Goal: Information Seeking & Learning: Learn about a topic

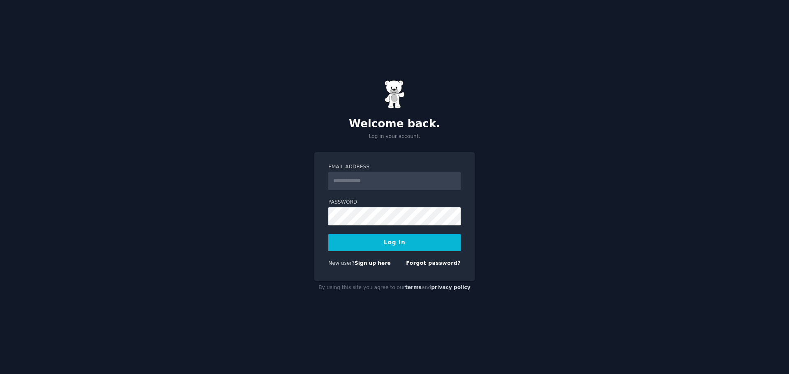
click at [389, 188] on input "Email Address" at bounding box center [394, 181] width 132 height 18
type input "**********"
click at [375, 245] on button "Log In" at bounding box center [394, 242] width 132 height 17
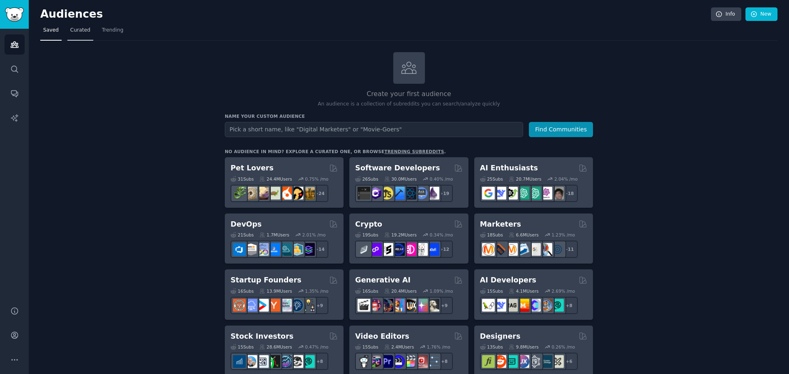
click at [67, 32] on link "Curated" at bounding box center [80, 32] width 26 height 17
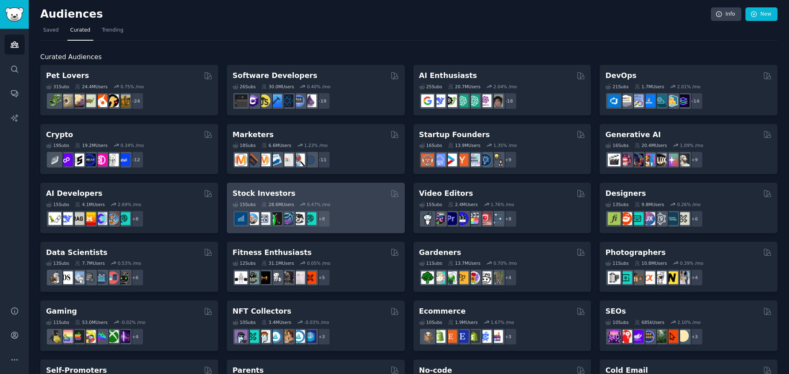
click at [278, 193] on h2 "Stock Investors" at bounding box center [263, 194] width 63 height 10
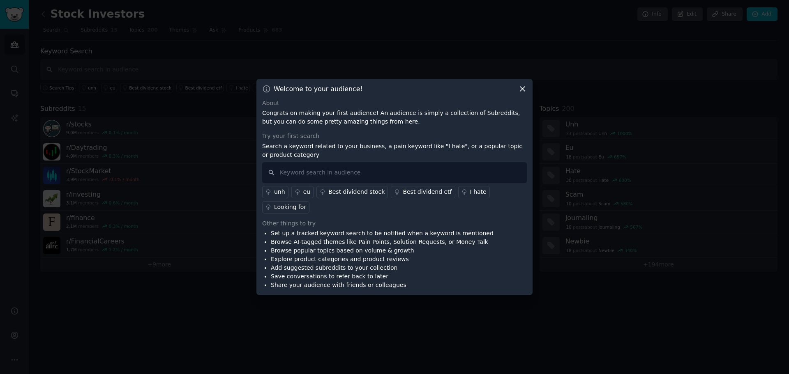
click at [524, 93] on icon at bounding box center [522, 89] width 9 height 9
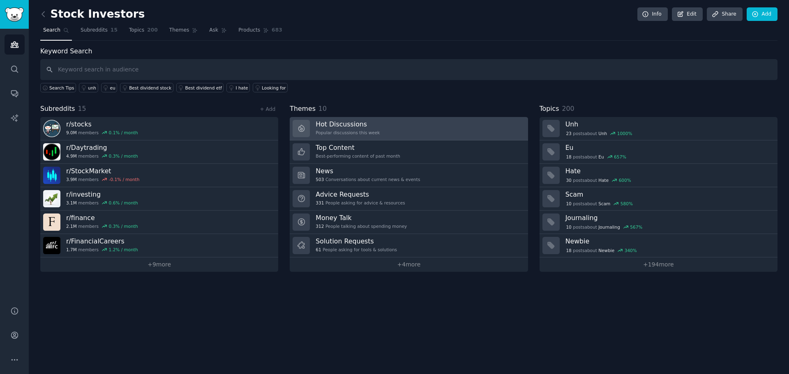
click at [384, 132] on link "Hot Discussions Popular discussions this week" at bounding box center [409, 128] width 238 height 23
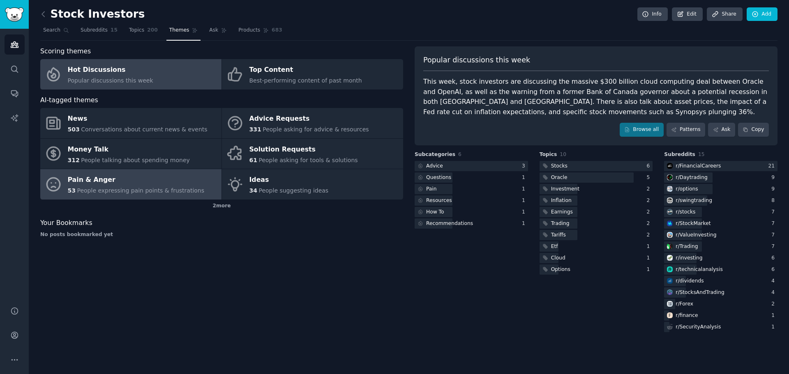
click at [153, 178] on div "Pain & Anger" at bounding box center [136, 180] width 137 height 13
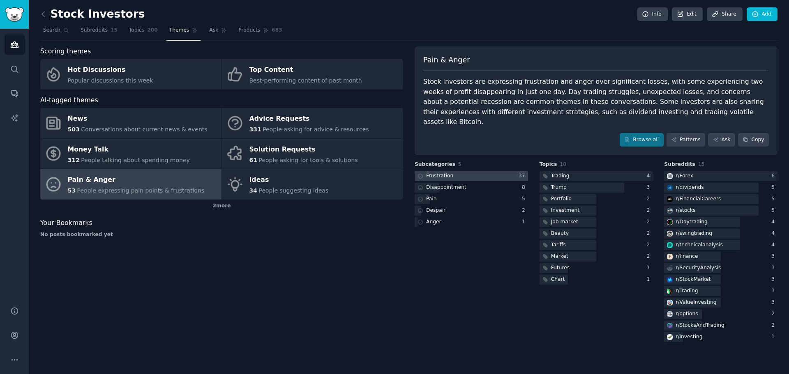
click at [472, 171] on div at bounding box center [470, 176] width 113 height 10
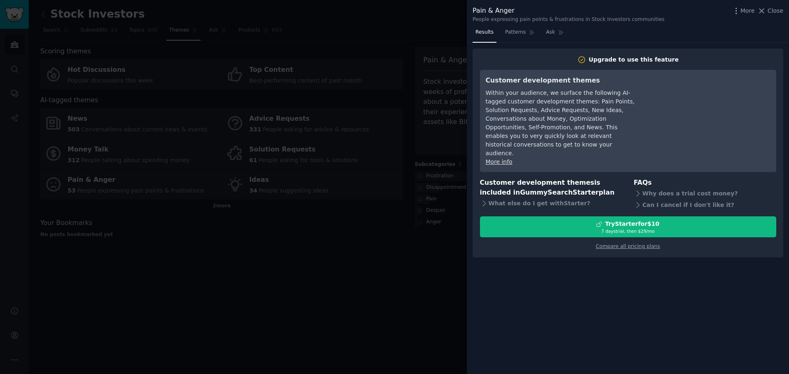
click at [427, 255] on div at bounding box center [394, 187] width 789 height 374
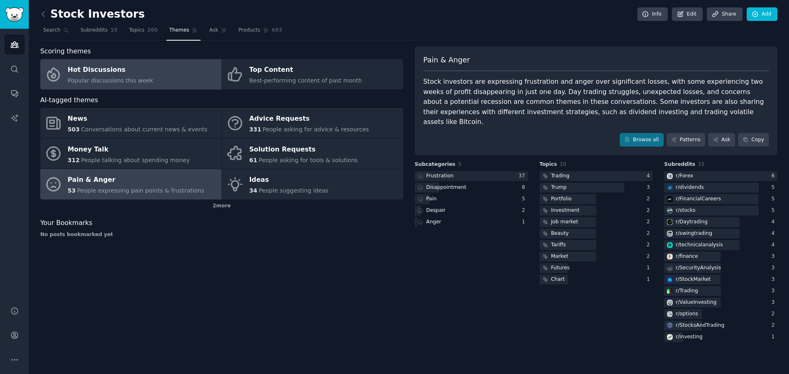
click at [159, 81] on link "Hot Discussions Popular discussions this week" at bounding box center [130, 74] width 181 height 30
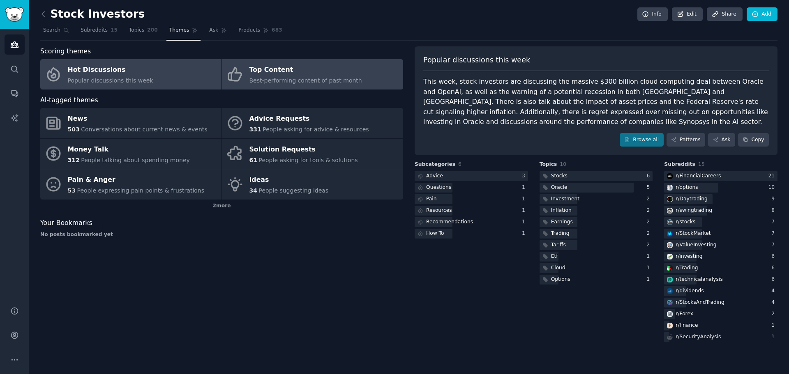
click at [285, 80] on span "Best-performing content of past month" at bounding box center [305, 80] width 113 height 7
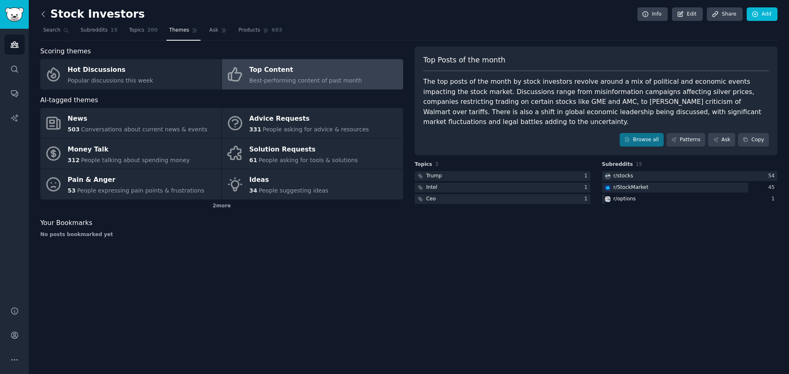
click at [46, 12] on icon at bounding box center [43, 14] width 9 height 9
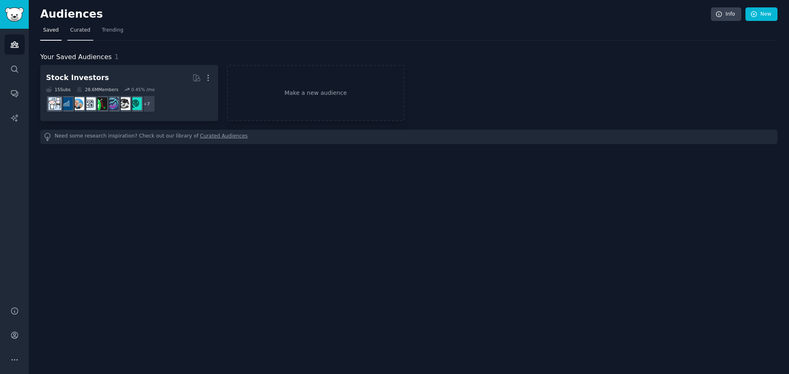
click at [76, 31] on span "Curated" at bounding box center [80, 30] width 20 height 7
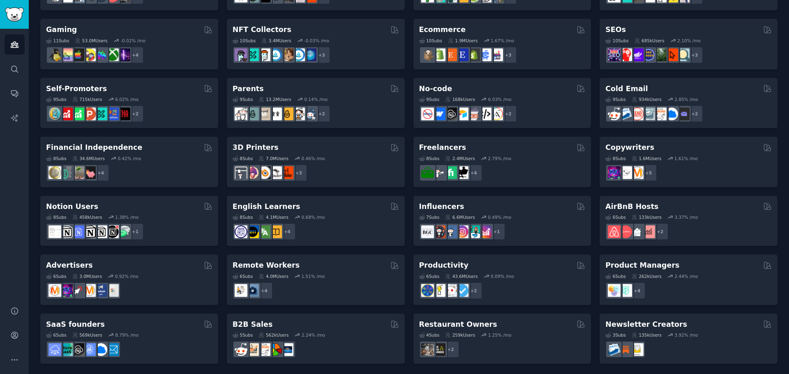
scroll to position [283, 0]
